Goal: Task Accomplishment & Management: Use online tool/utility

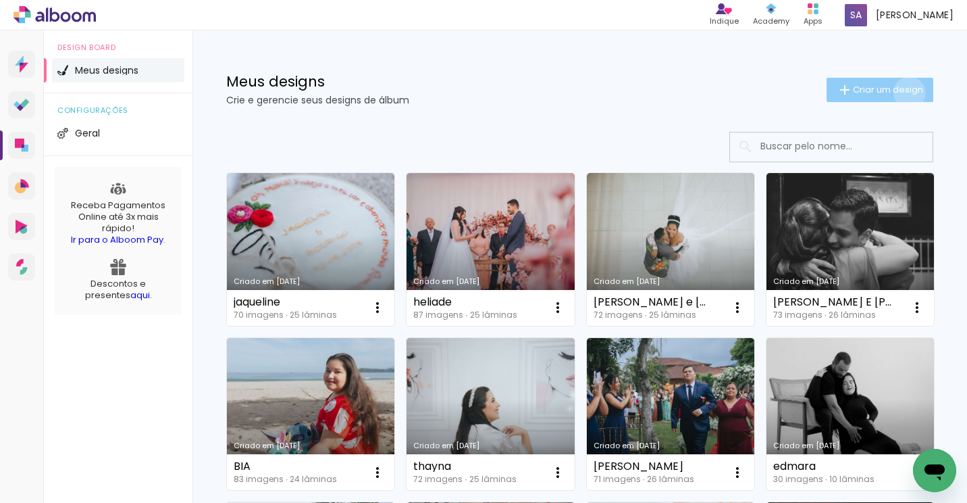
click at [897, 93] on span "Criar um design" at bounding box center [888, 89] width 70 height 9
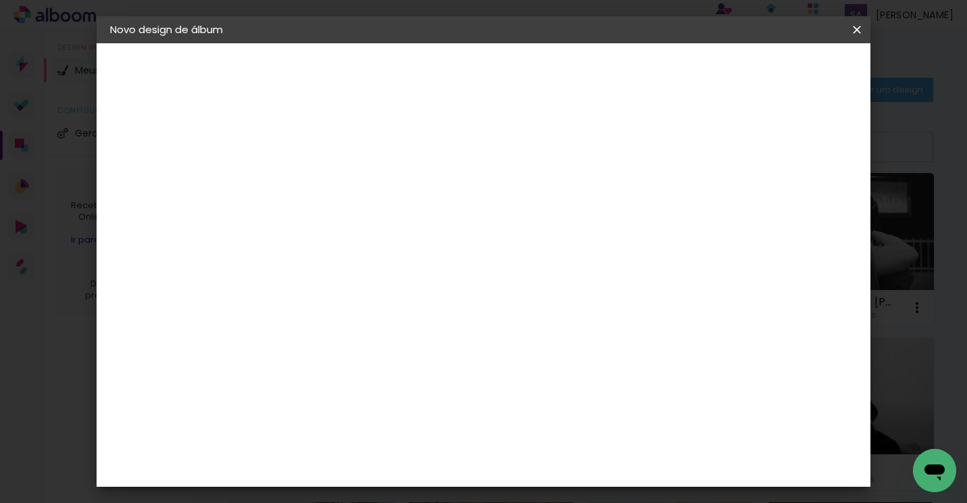
click at [331, 183] on input at bounding box center [331, 181] width 0 height 21
type input "ALICE"
type paper-input "ALICE"
click at [470, 72] on paper-button "Avançar" at bounding box center [436, 71] width 66 height 23
click at [584, 213] on paper-item "Tamanho Livre" at bounding box center [520, 206] width 130 height 30
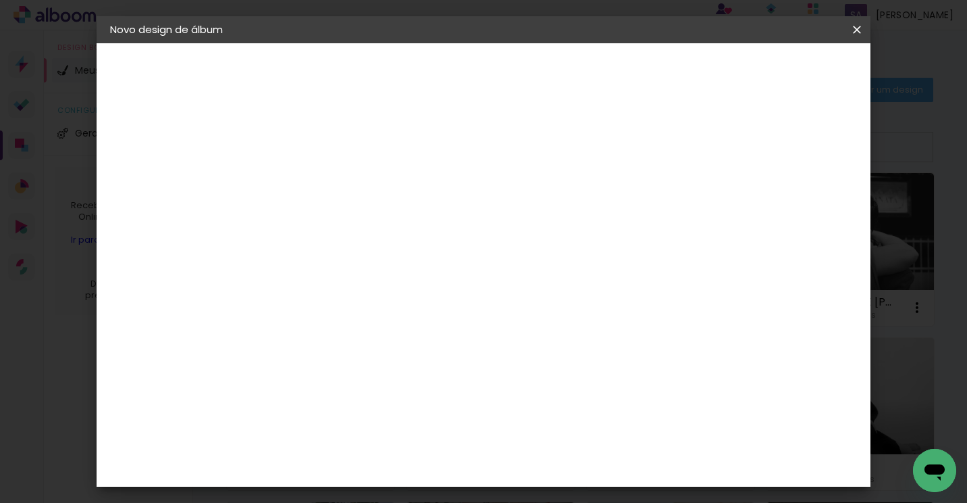
click at [0, 0] on slot "Avançar" at bounding box center [0, 0] width 0 height 0
drag, startPoint x: 563, startPoint y: 381, endPoint x: 553, endPoint y: 377, distance: 10.3
click at [553, 378] on input "60" at bounding box center [558, 384] width 35 height 20
click at [300, 232] on input "30" at bounding box center [288, 230] width 35 height 20
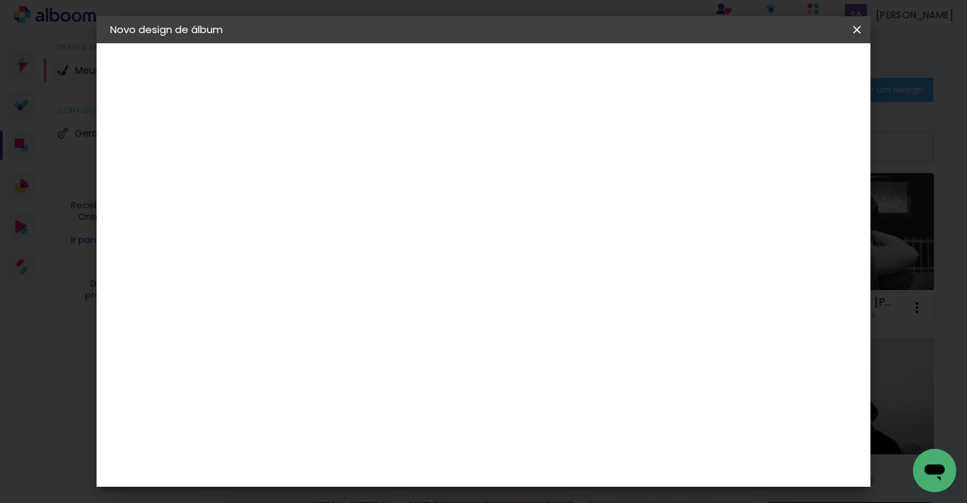
type input "20"
type paper-input "20"
click at [772, 68] on span "Iniciar design" at bounding box center [741, 71] width 61 height 9
